Goal: Task Accomplishment & Management: Manage account settings

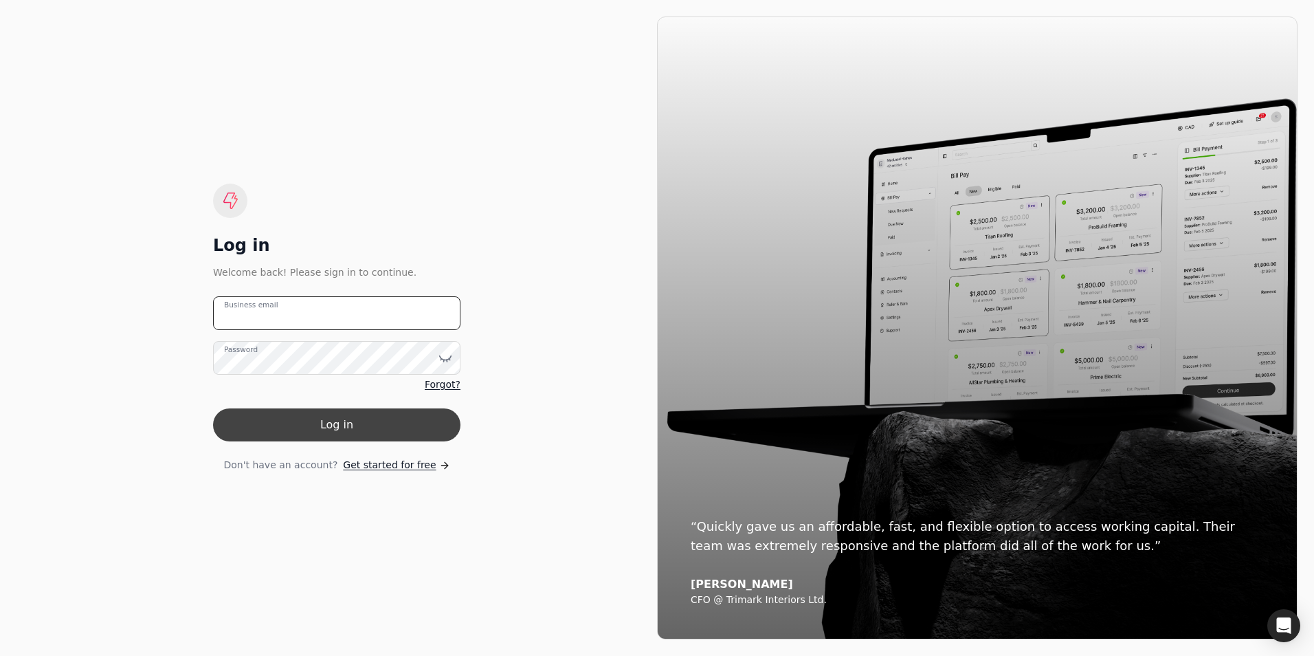
type email "[PERSON_NAME][EMAIL_ADDRESS][PERSON_NAME][DOMAIN_NAME]"
click at [342, 438] on button "Log in" at bounding box center [336, 424] width 247 height 33
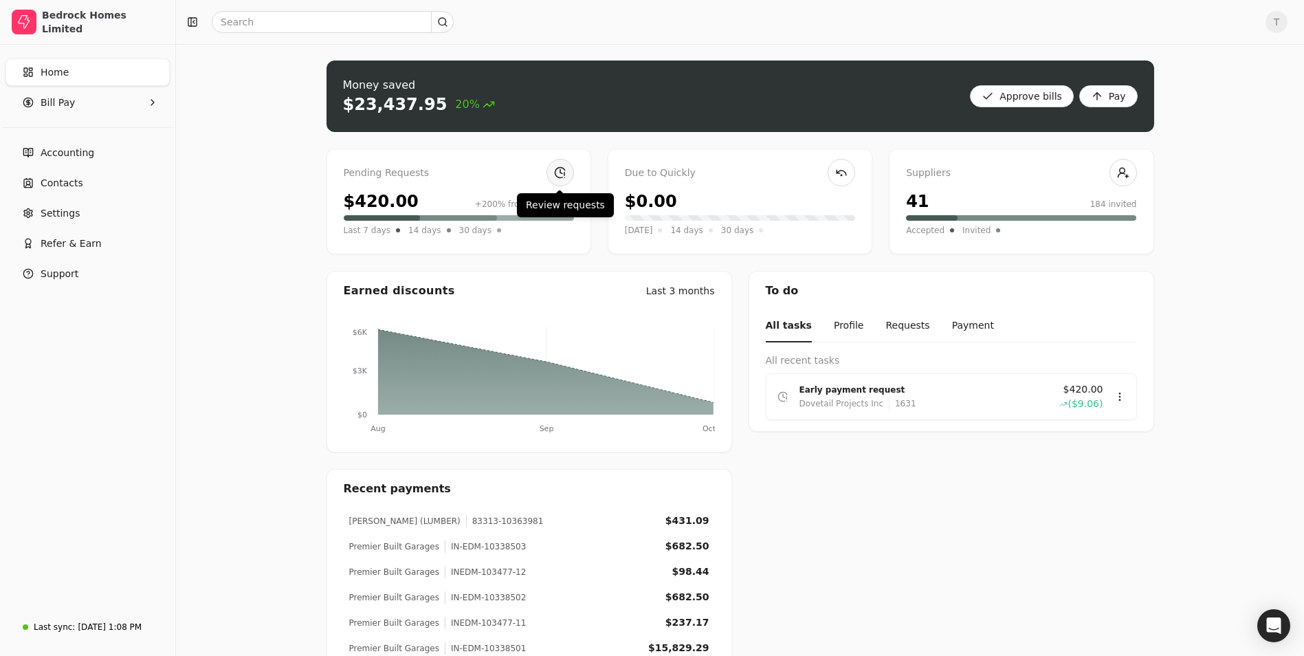
click at [559, 173] on link at bounding box center [559, 172] width 27 height 27
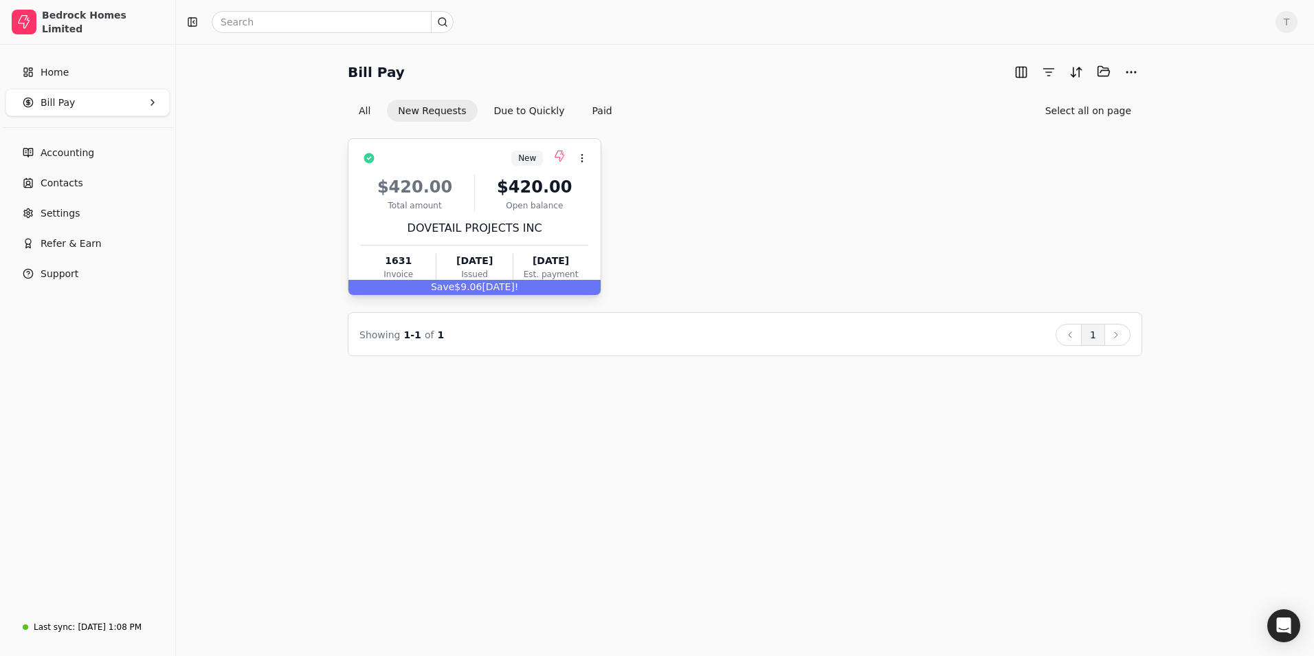
click at [495, 212] on div "$420.00 Total amount $420.00 Open balance DOVETAIL PROJECTS INC 1631 Invoice [D…" at bounding box center [474, 225] width 227 height 118
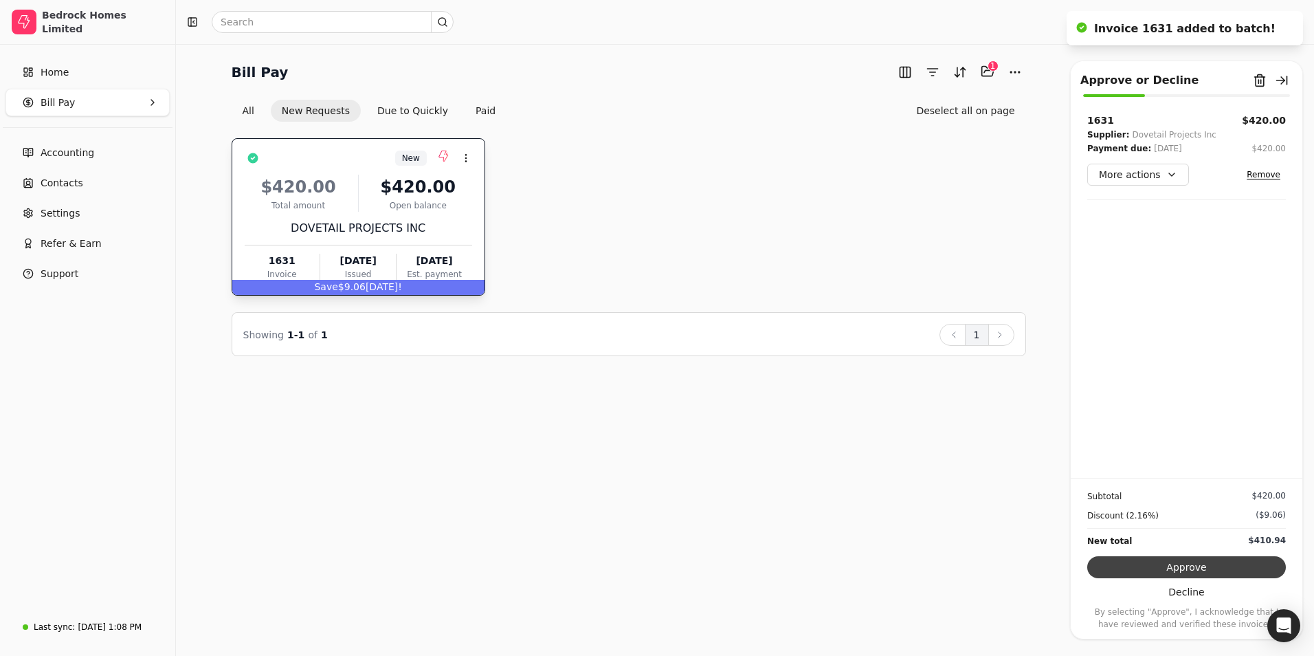
click at [1197, 564] on button "Approve" at bounding box center [1186, 567] width 199 height 22
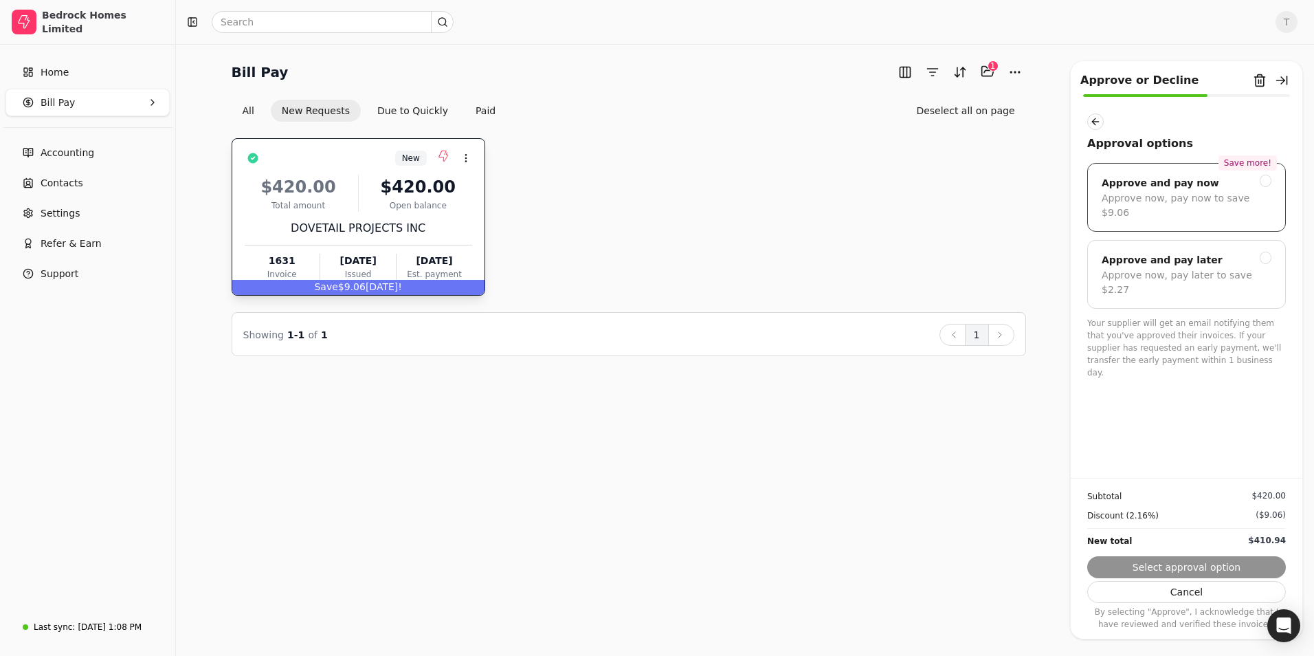
click at [1260, 182] on div at bounding box center [1266, 181] width 12 height 12
click at [1203, 562] on button "Next" at bounding box center [1186, 567] width 199 height 22
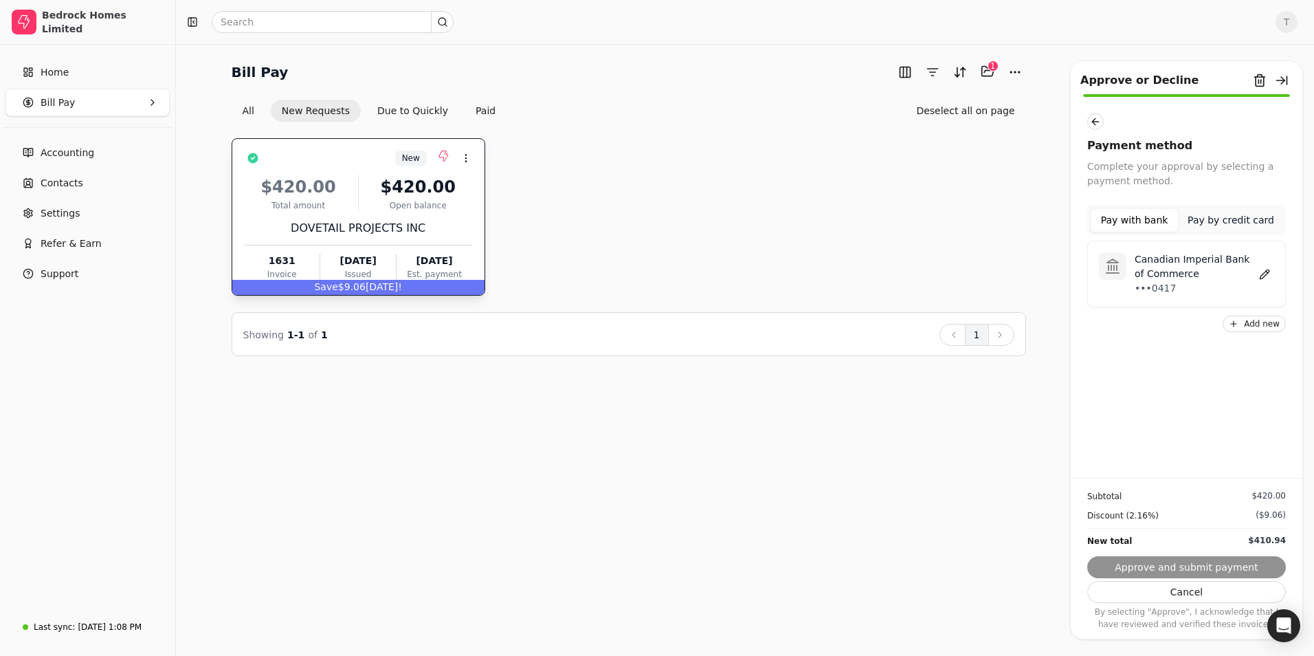
click at [1164, 274] on p "Canadian Imperial Bank of Commerce" at bounding box center [1195, 266] width 120 height 29
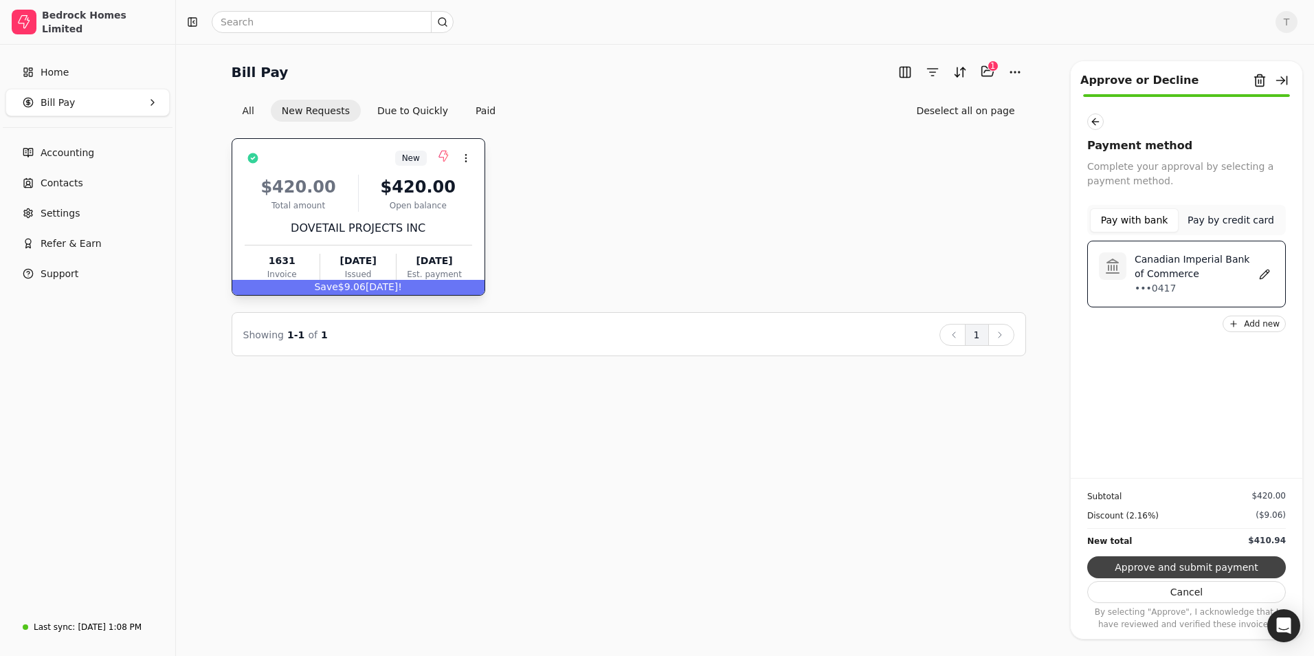
click at [1192, 564] on button "Approve and submit payment" at bounding box center [1186, 567] width 199 height 22
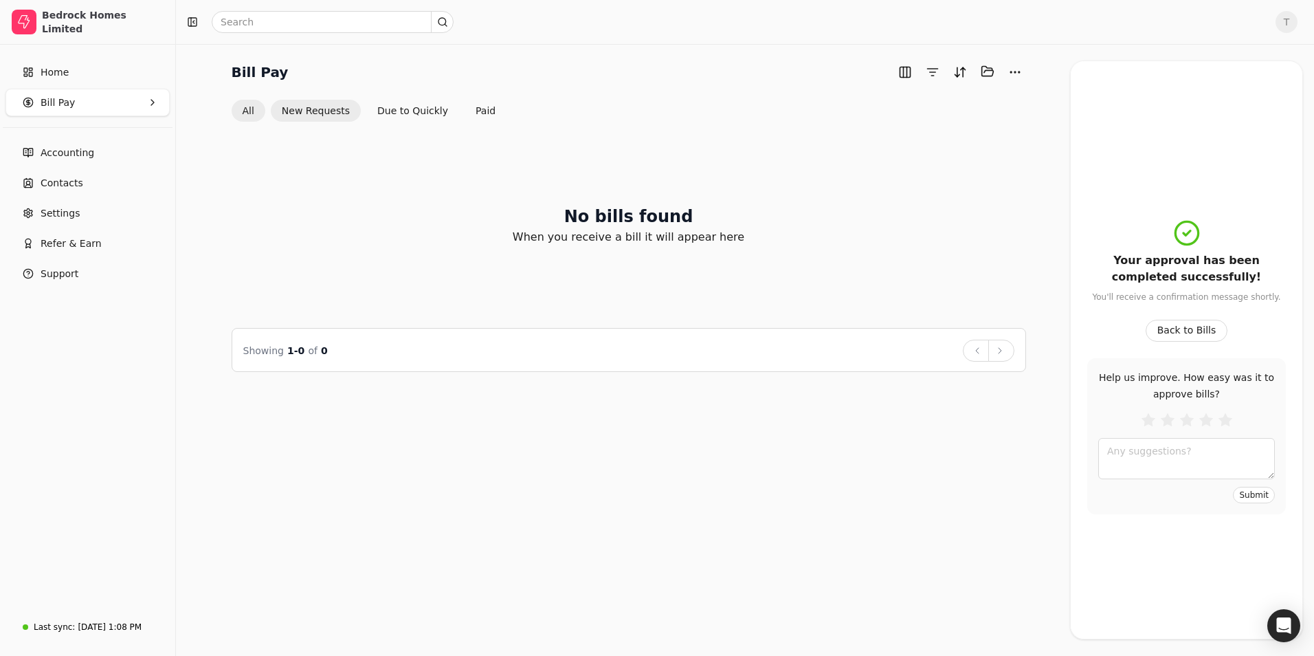
click at [252, 112] on button "All" at bounding box center [249, 111] width 34 height 22
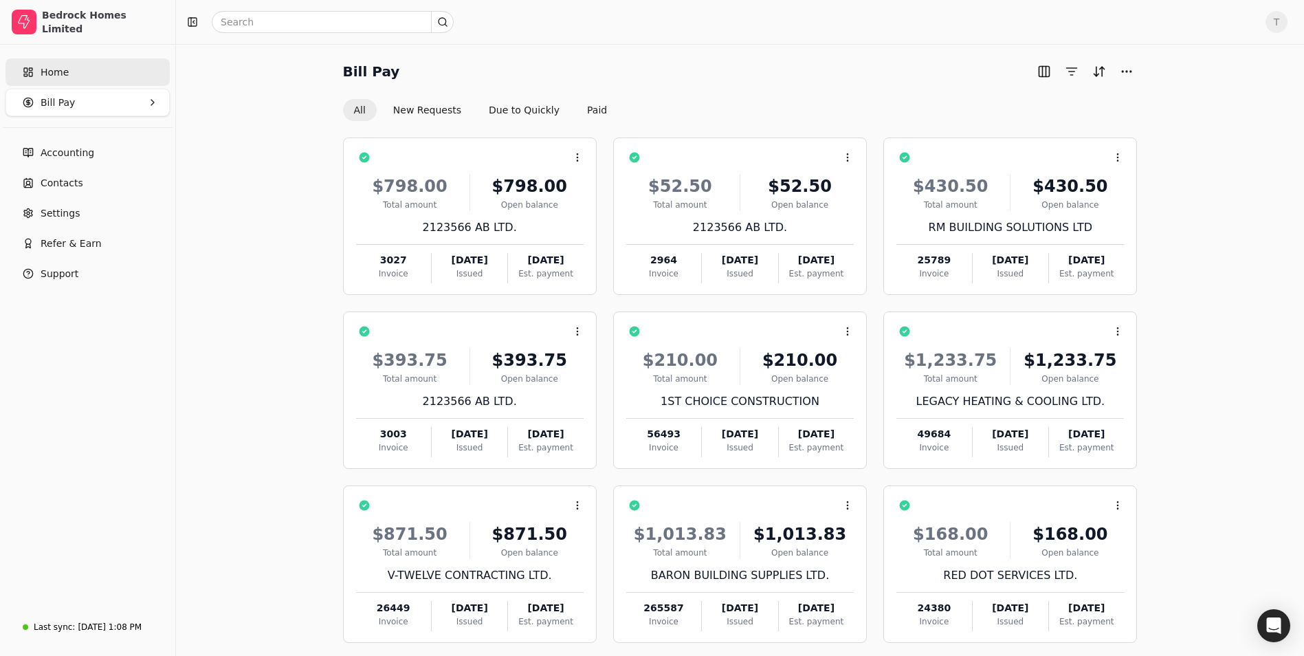
click at [69, 76] on link "Home" at bounding box center [87, 71] width 164 height 27
